Goal: Information Seeking & Learning: Check status

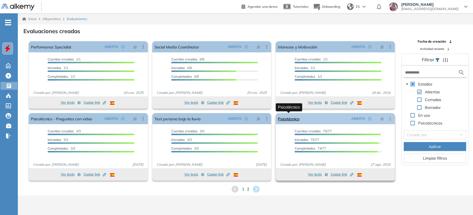
click at [290, 119] on link "Psicotécnico" at bounding box center [288, 118] width 21 height 11
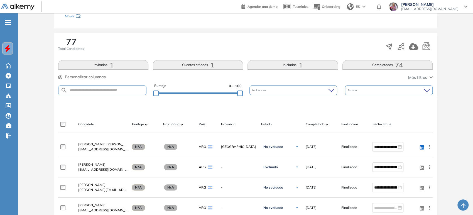
scroll to position [62, 0]
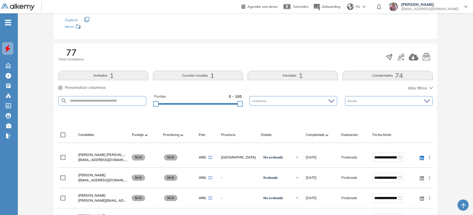
click at [296, 68] on div "77 Total Candidatos Invitados 1 Cuentas creadas 1 Iniciadas 1 Completadas 74 Pe…" at bounding box center [245, 75] width 383 height 65
click at [292, 73] on button "Iniciadas 1" at bounding box center [293, 75] width 90 height 9
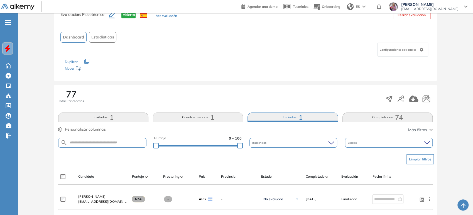
scroll to position [31, 0]
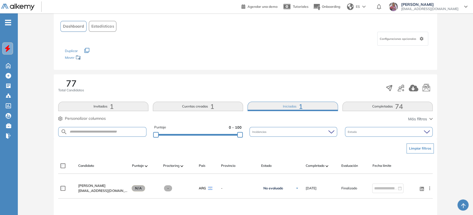
click at [367, 109] on button "Completadas 74" at bounding box center [388, 106] width 90 height 9
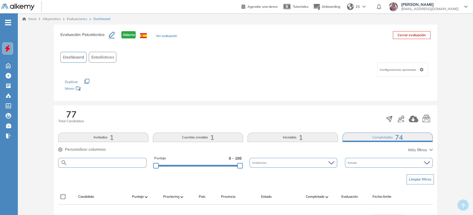
click at [89, 163] on input "text" at bounding box center [106, 163] width 79 height 4
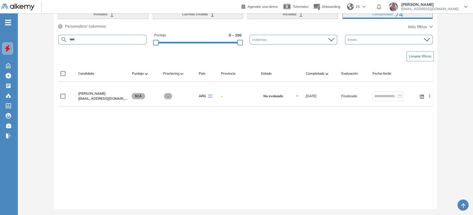
scroll to position [92, 0]
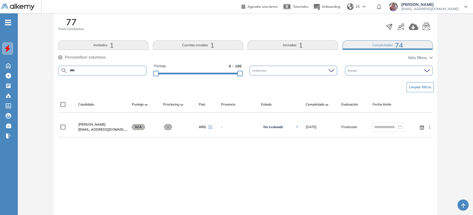
type input "****"
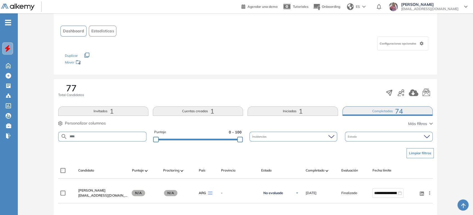
scroll to position [93, 0]
